Goal: Information Seeking & Learning: Learn about a topic

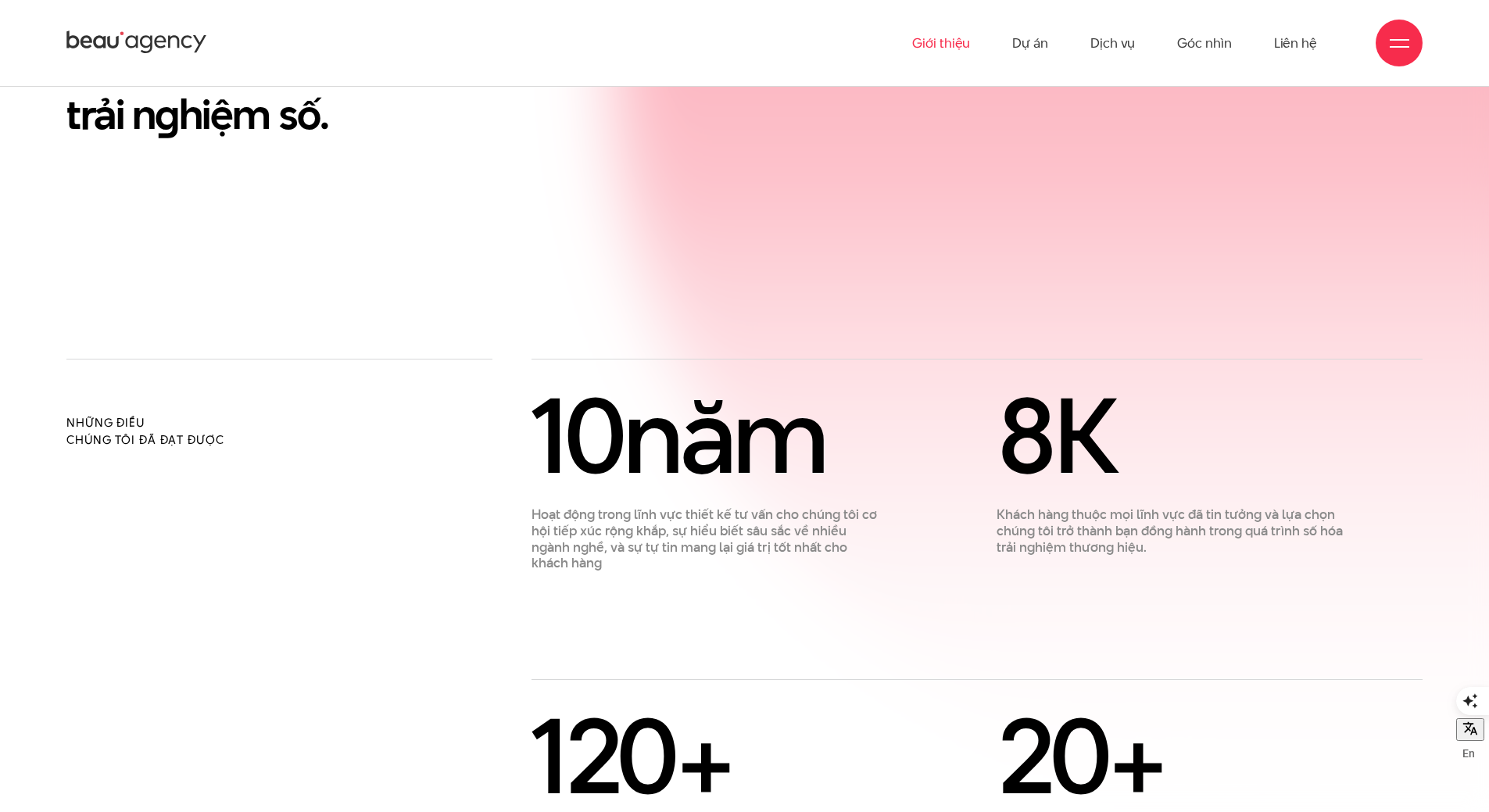
scroll to position [938, 0]
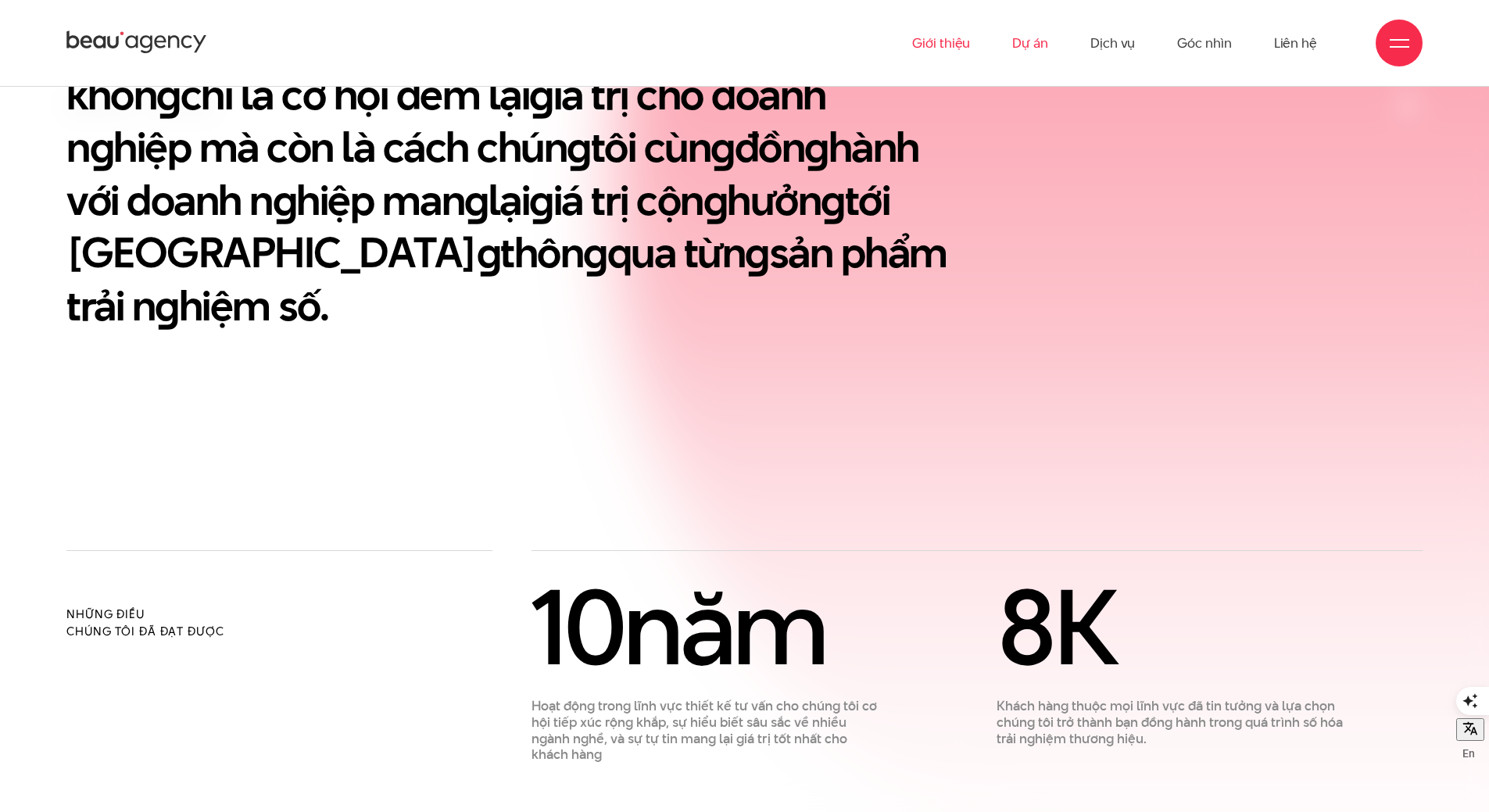
click at [1018, 27] on link "Dự án" at bounding box center [1030, 43] width 36 height 86
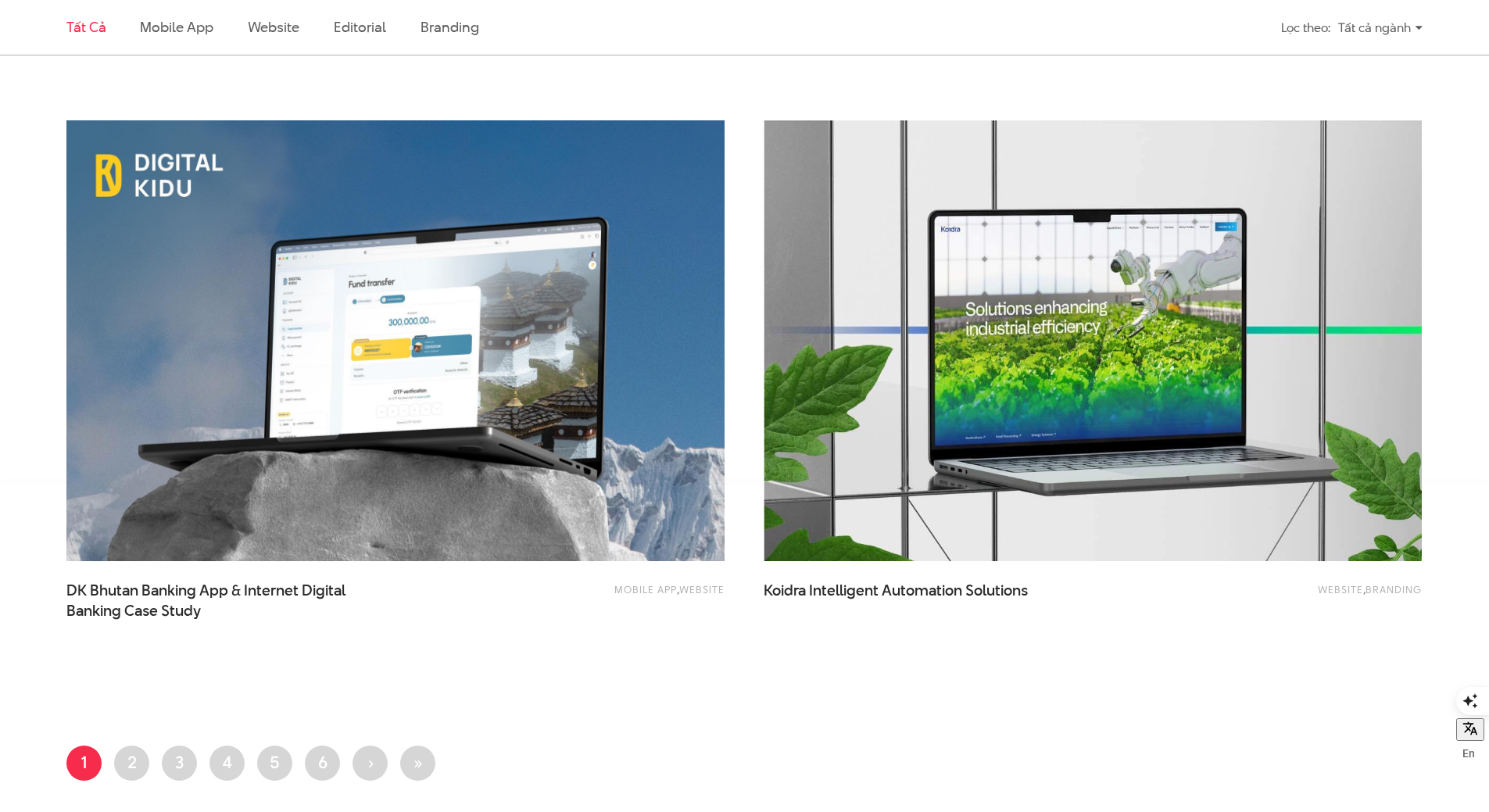
scroll to position [3438, 0]
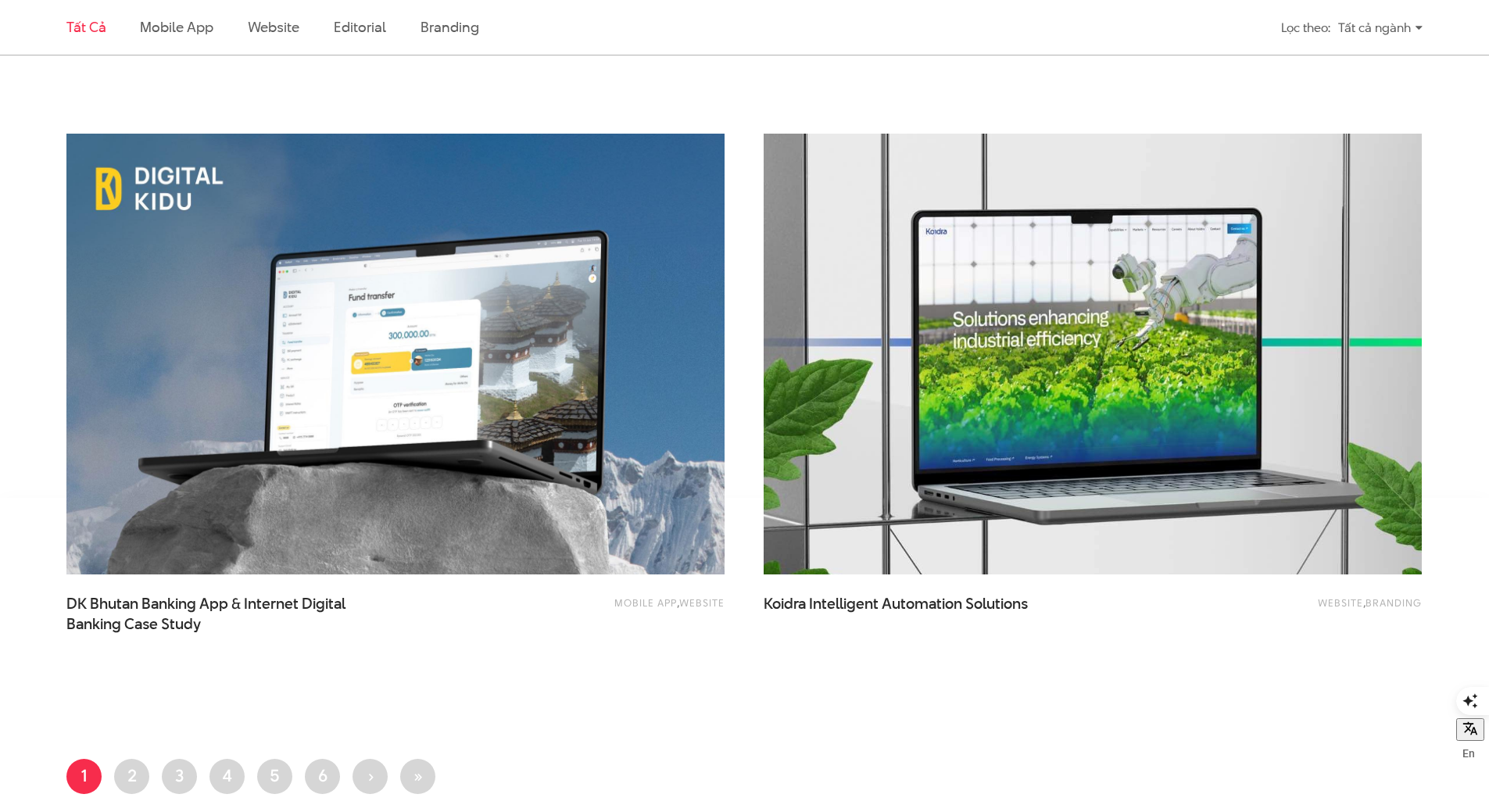
click at [1128, 343] on img at bounding box center [1092, 354] width 723 height 485
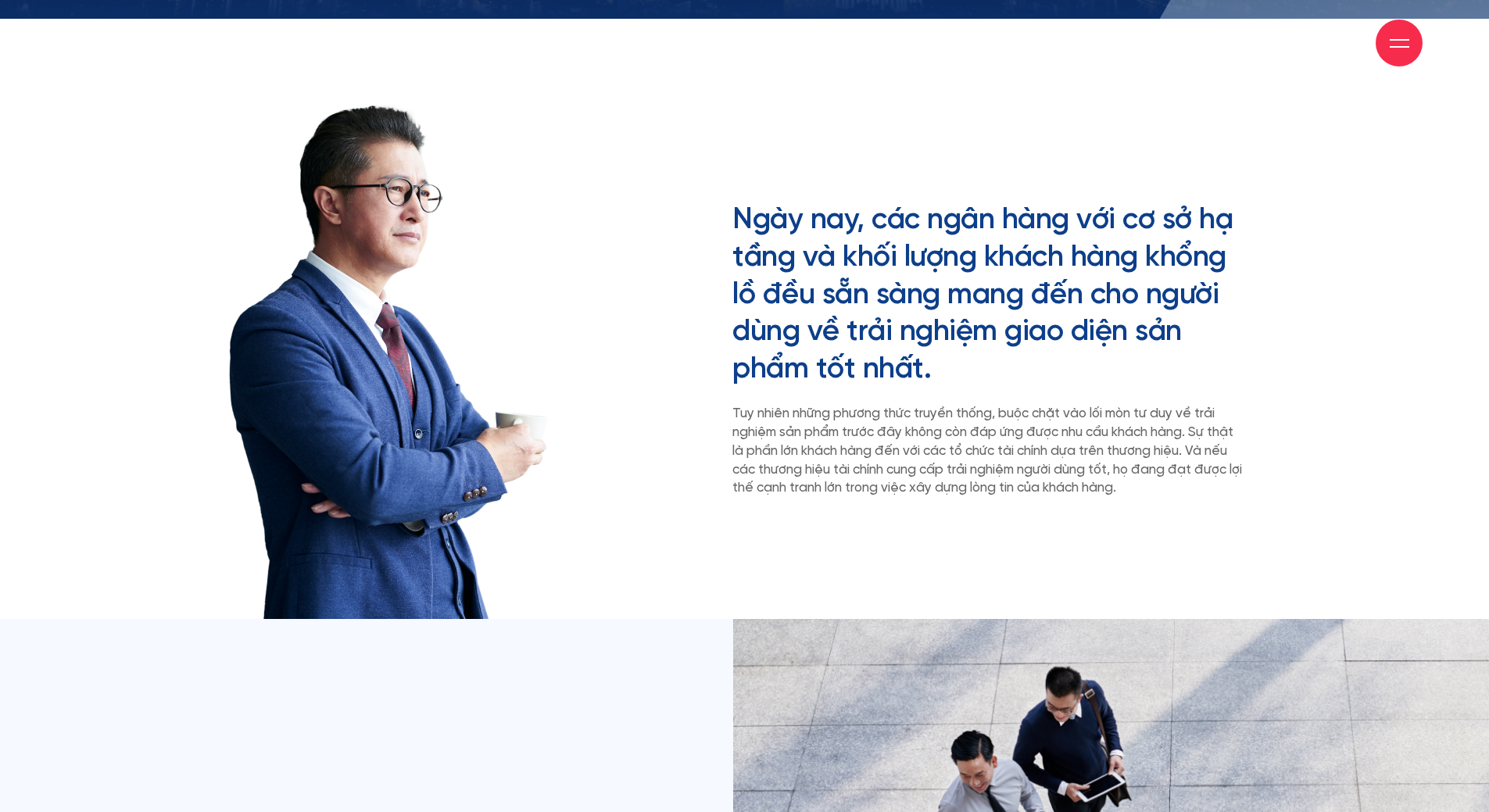
scroll to position [312, 0]
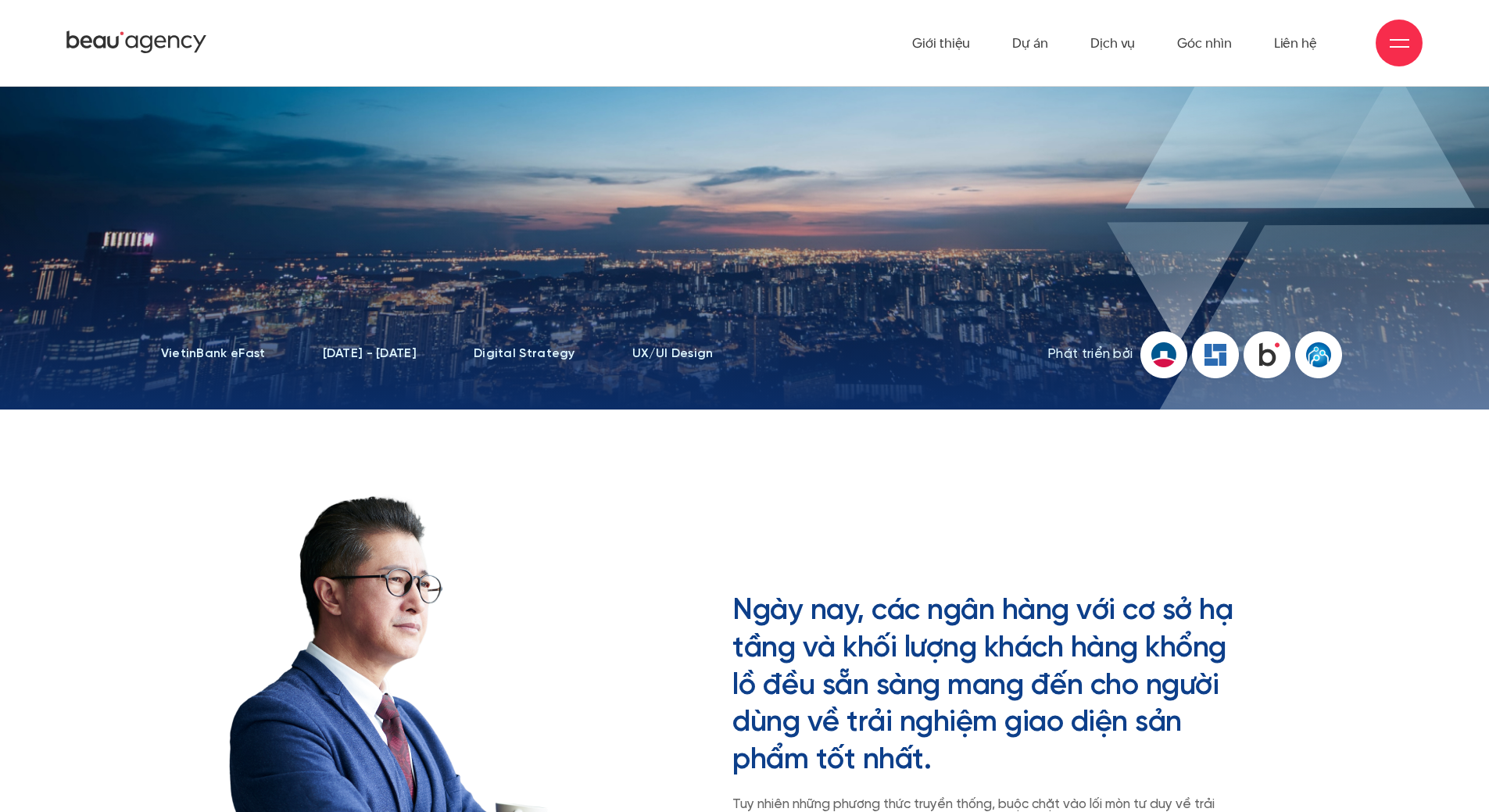
click at [1151, 354] on img at bounding box center [1164, 354] width 47 height 47
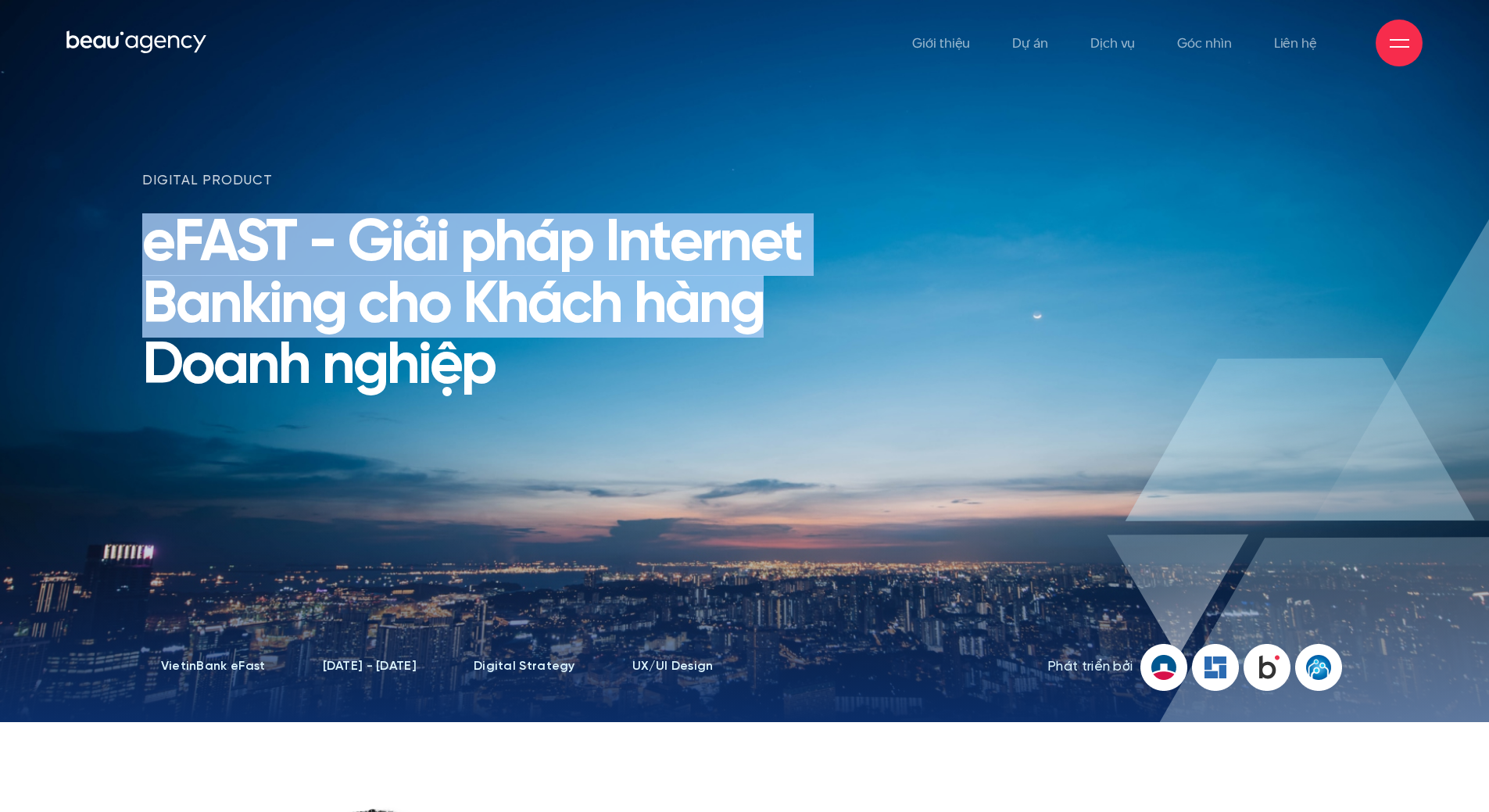
drag, startPoint x: 874, startPoint y: 311, endPoint x: 135, endPoint y: 253, distance: 741.3
click at [135, 253] on div "digital product eFAST - Giải pháp Internet Banking cho Khách hàng Doanh nghiệp" at bounding box center [744, 408] width 1229 height 472
copy h1 "eFAST - Giải pháp Internet Banking cho Khách hàng"
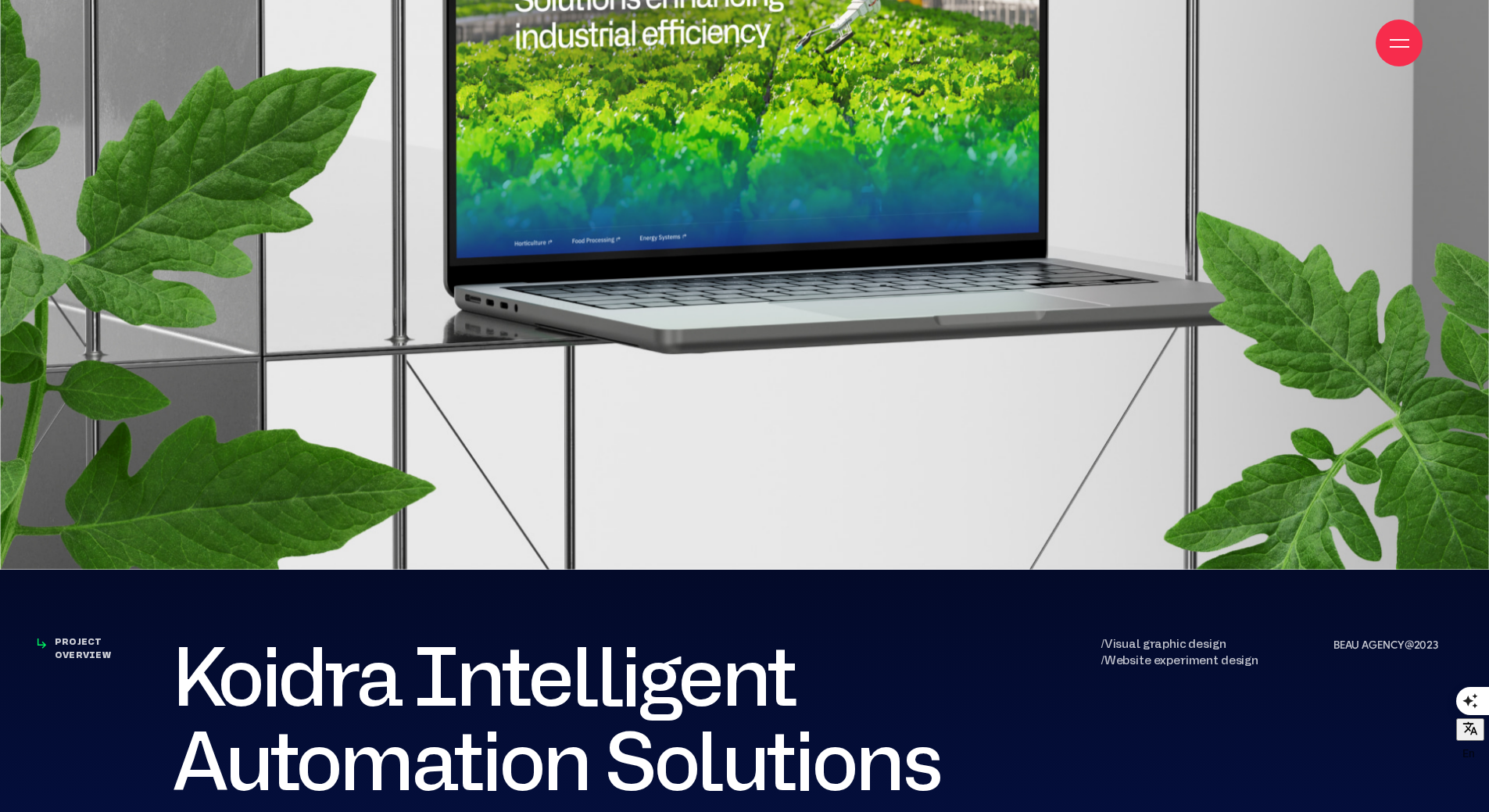
scroll to position [468, 0]
